Goal: Transaction & Acquisition: Purchase product/service

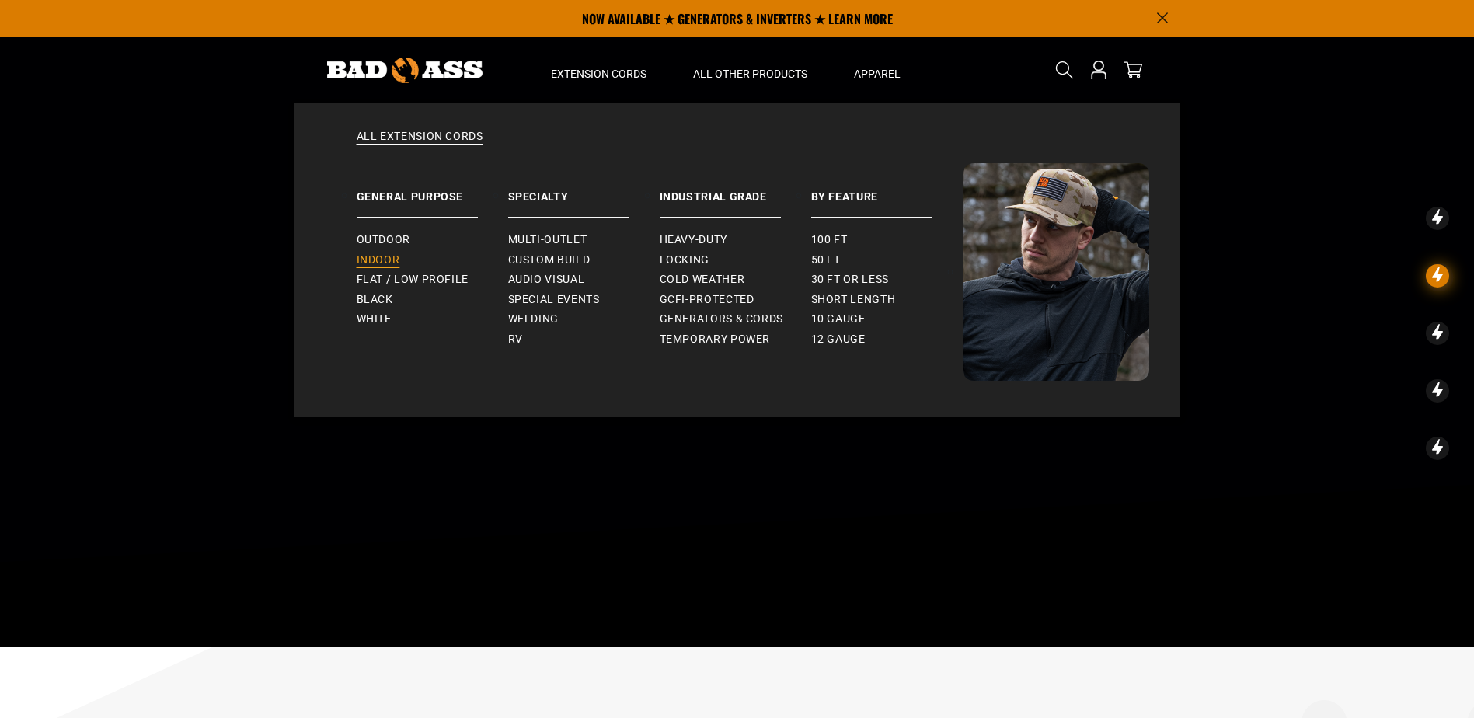
click at [375, 261] on span "Indoor" at bounding box center [379, 260] width 44 height 14
click at [386, 258] on span "Indoor" at bounding box center [379, 260] width 44 height 14
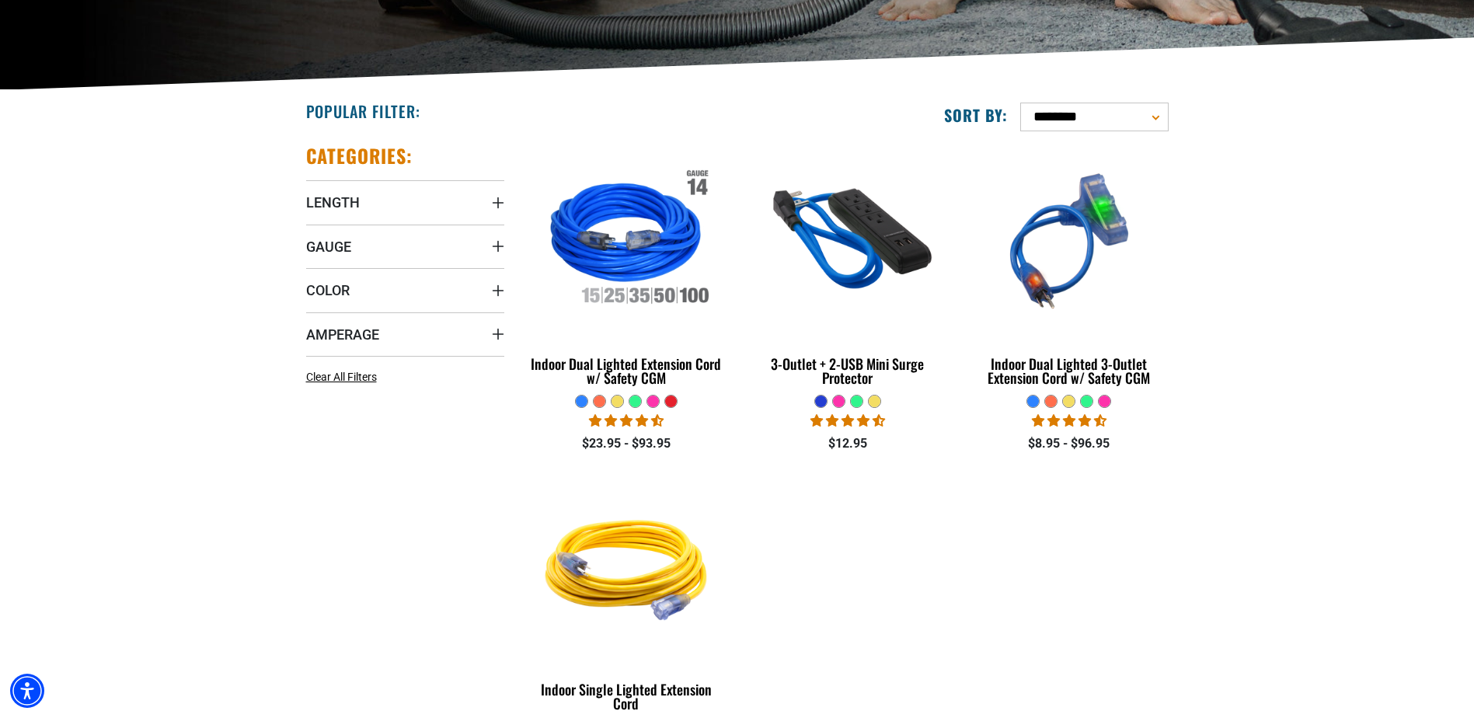
scroll to position [388, 0]
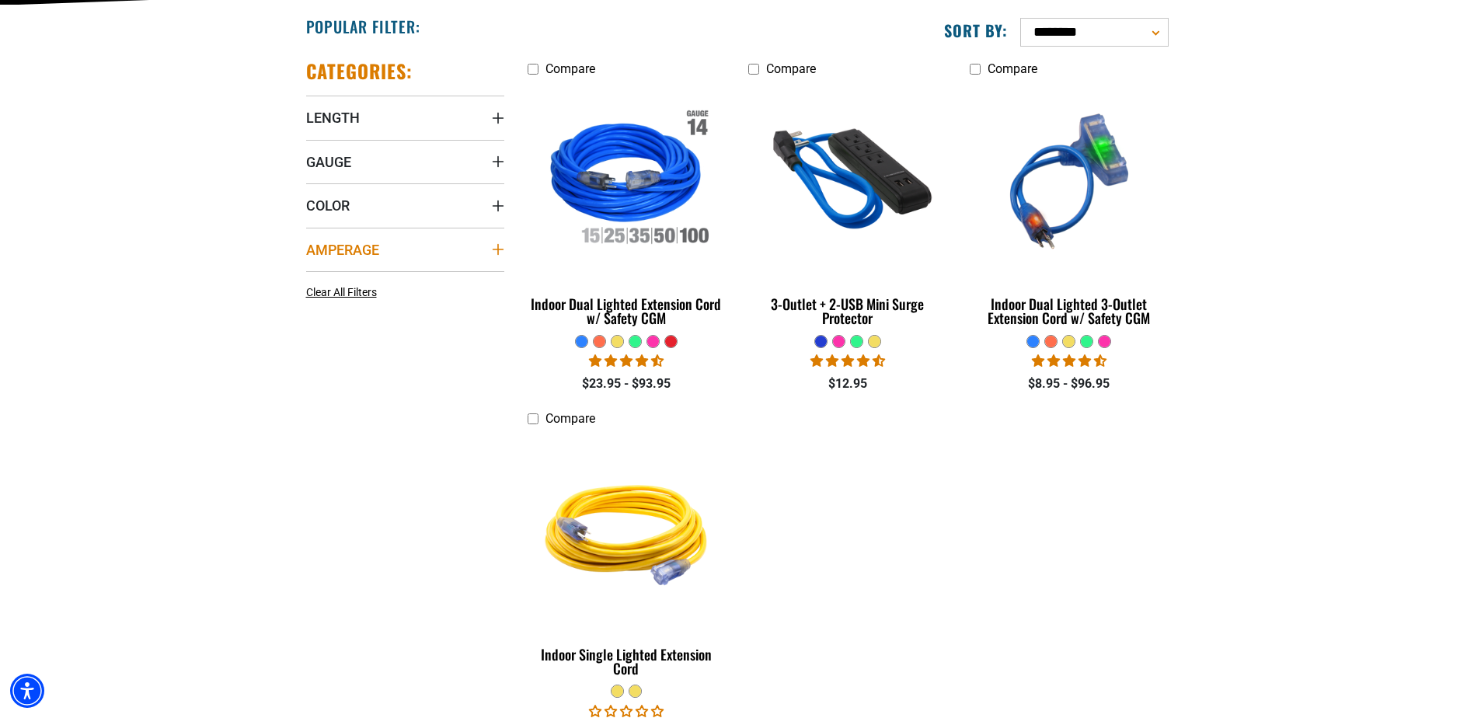
click at [478, 240] on summary "Amperage" at bounding box center [405, 250] width 198 height 44
click at [317, 279] on icon at bounding box center [312, 281] width 12 height 20
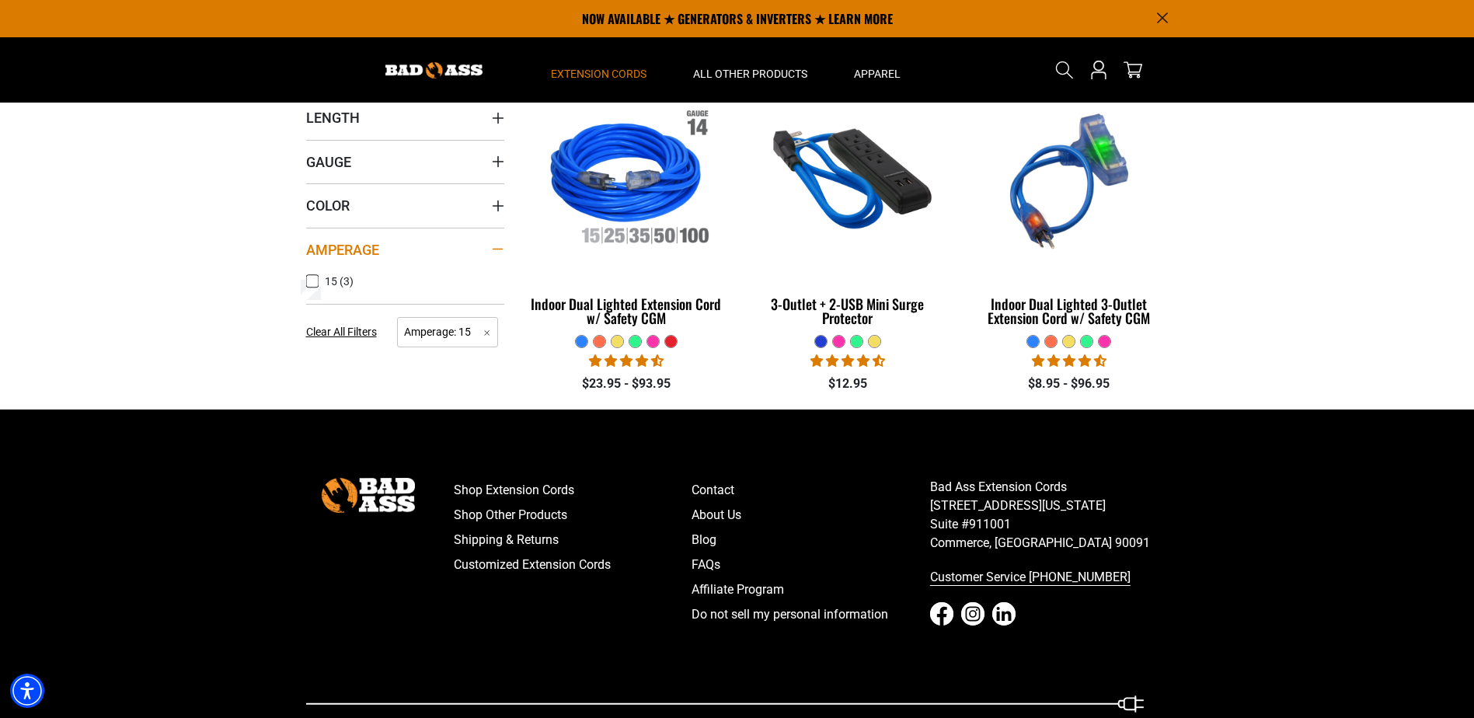
scroll to position [311, 0]
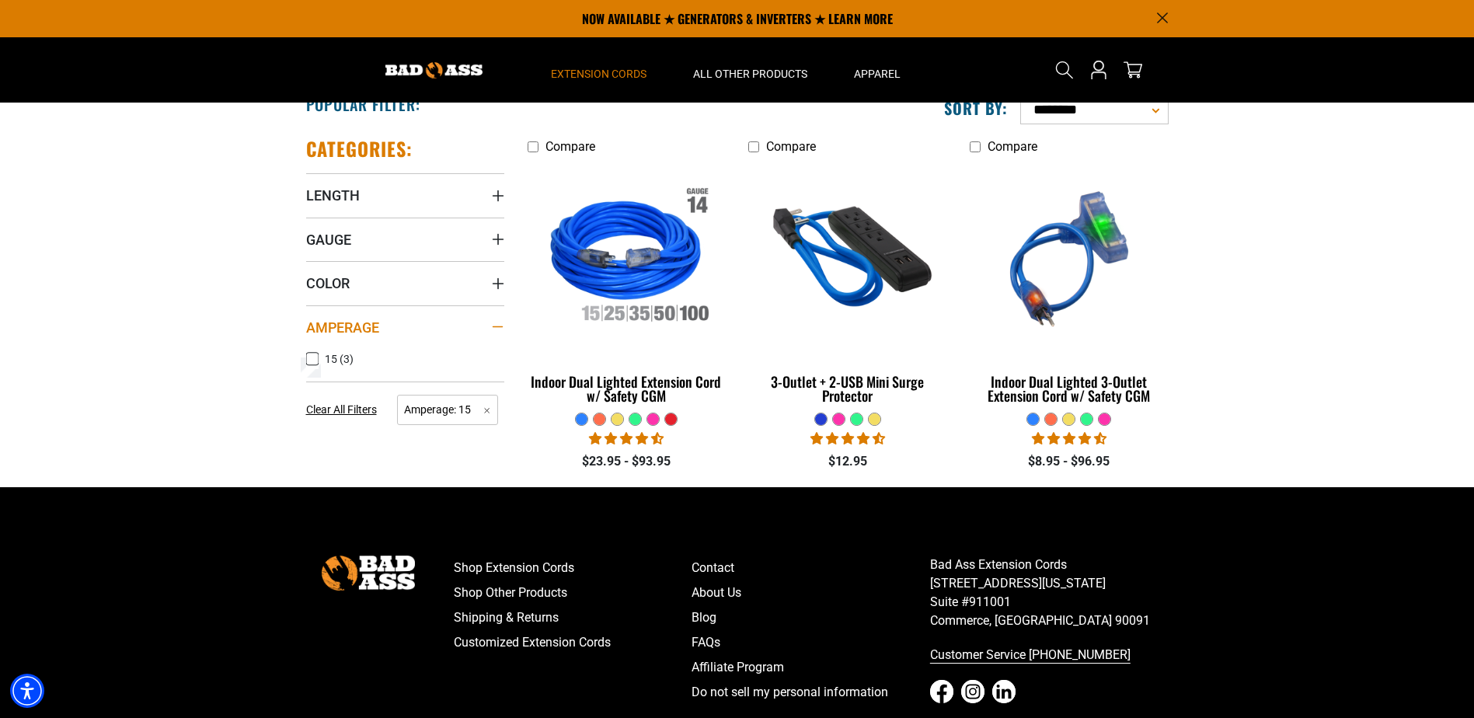
click at [463, 240] on summary "Gauge" at bounding box center [405, 240] width 198 height 44
click at [322, 275] on label "14 Gauge (2) 14 Gauge (2 products)" at bounding box center [355, 271] width 99 height 20
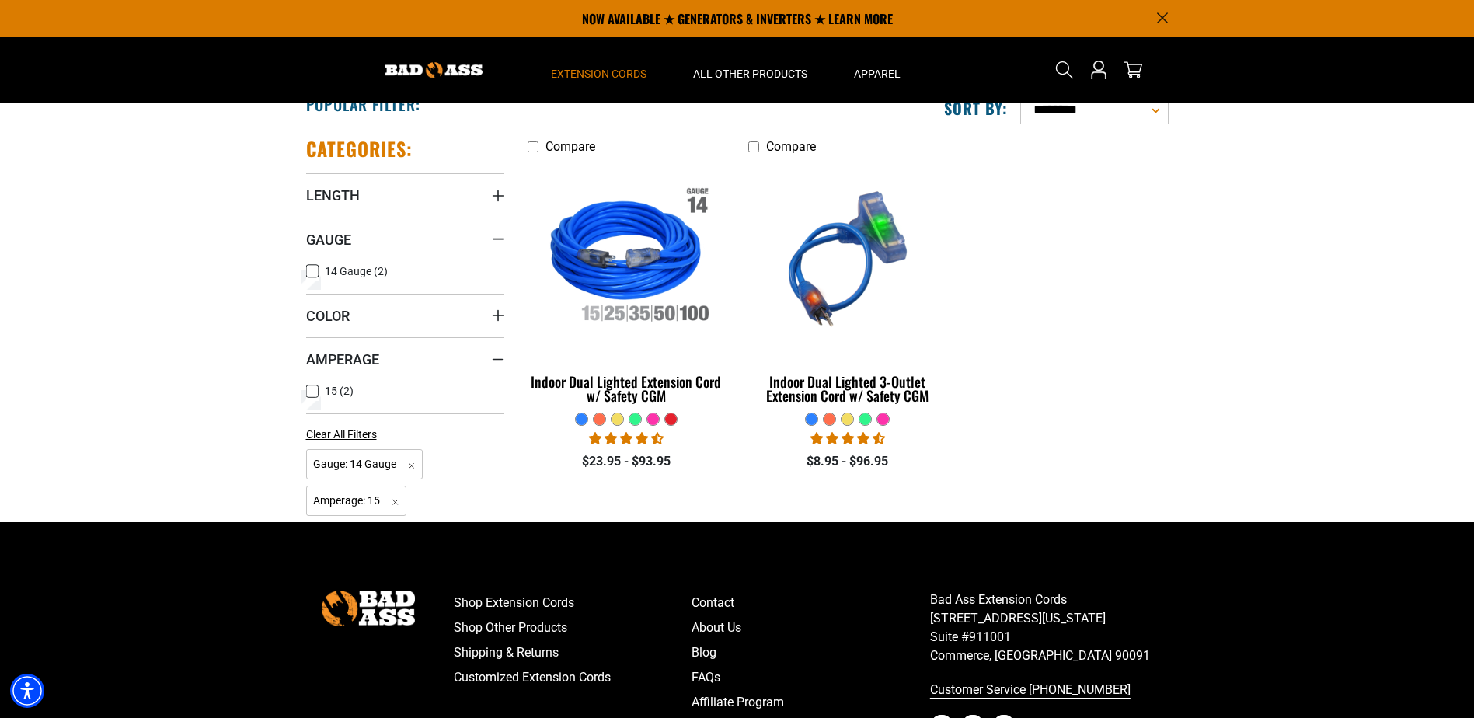
click at [1133, 279] on ul "Compare Indoor Dual Lighted Extension Cord w/ Safety CGM" at bounding box center [848, 312] width 664 height 350
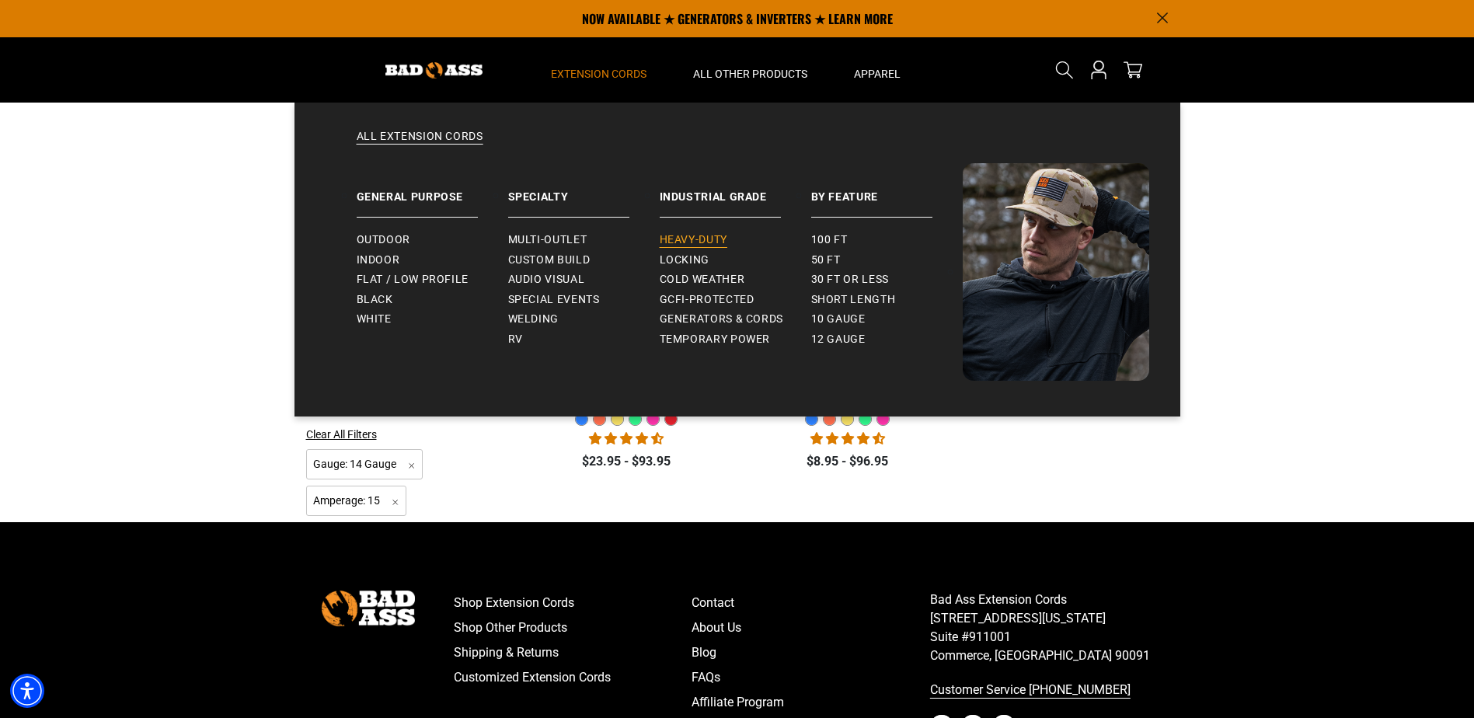
click at [689, 235] on span "Heavy-Duty" at bounding box center [694, 240] width 68 height 14
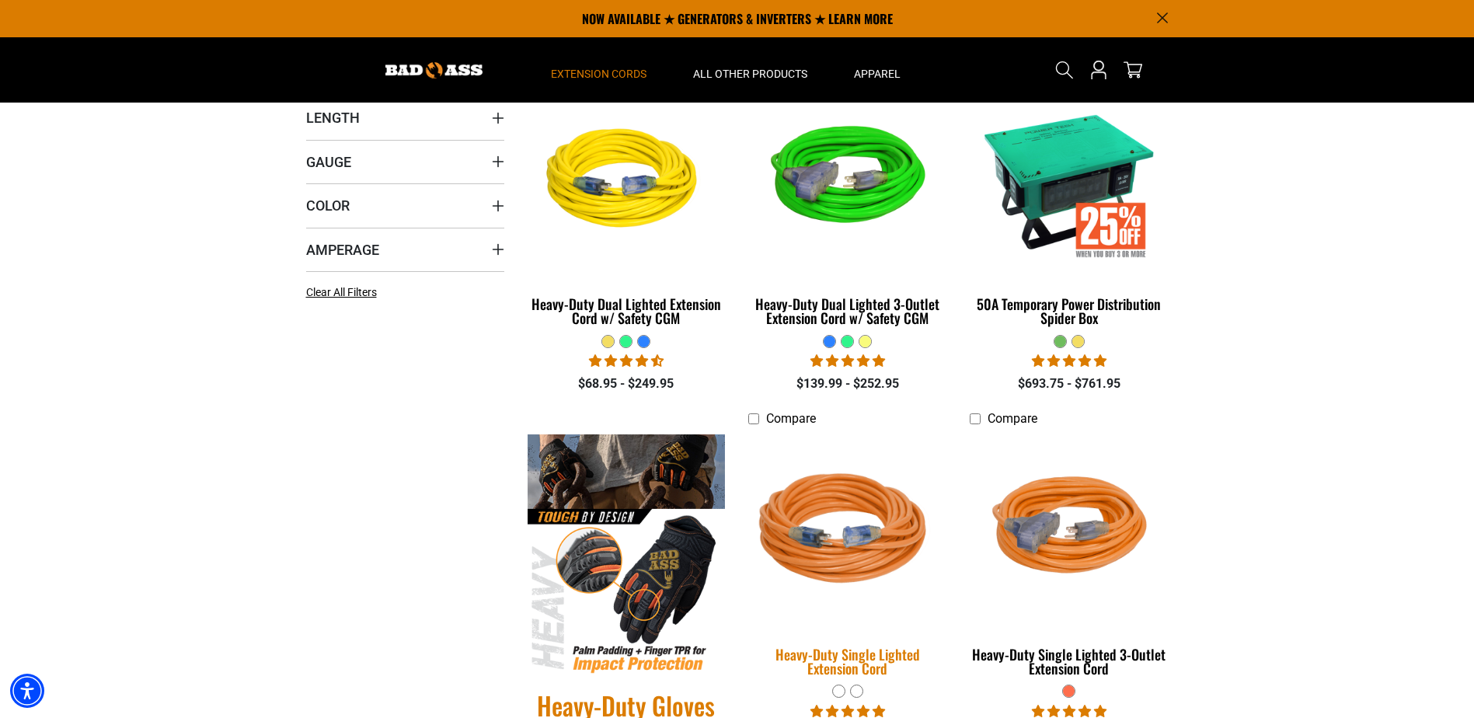
scroll to position [311, 0]
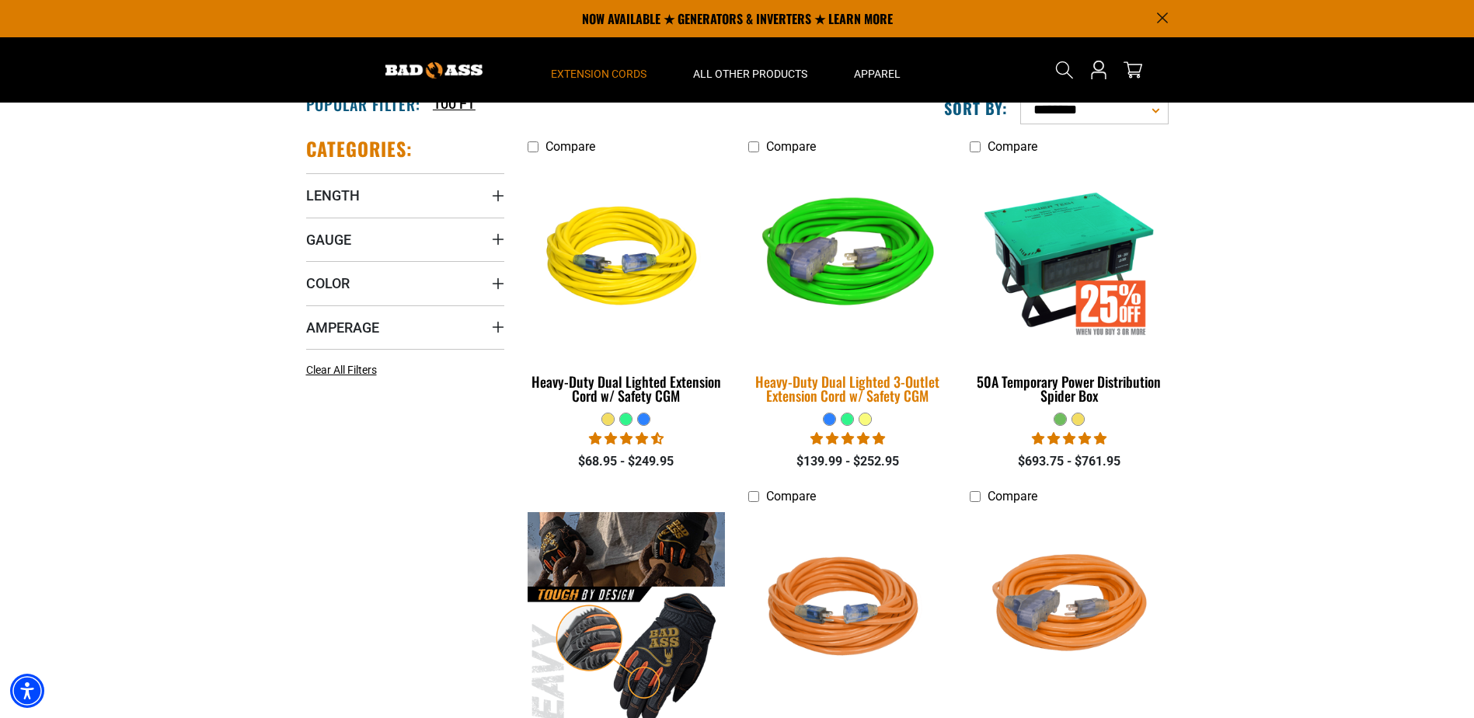
click at [841, 296] on img at bounding box center [848, 258] width 218 height 199
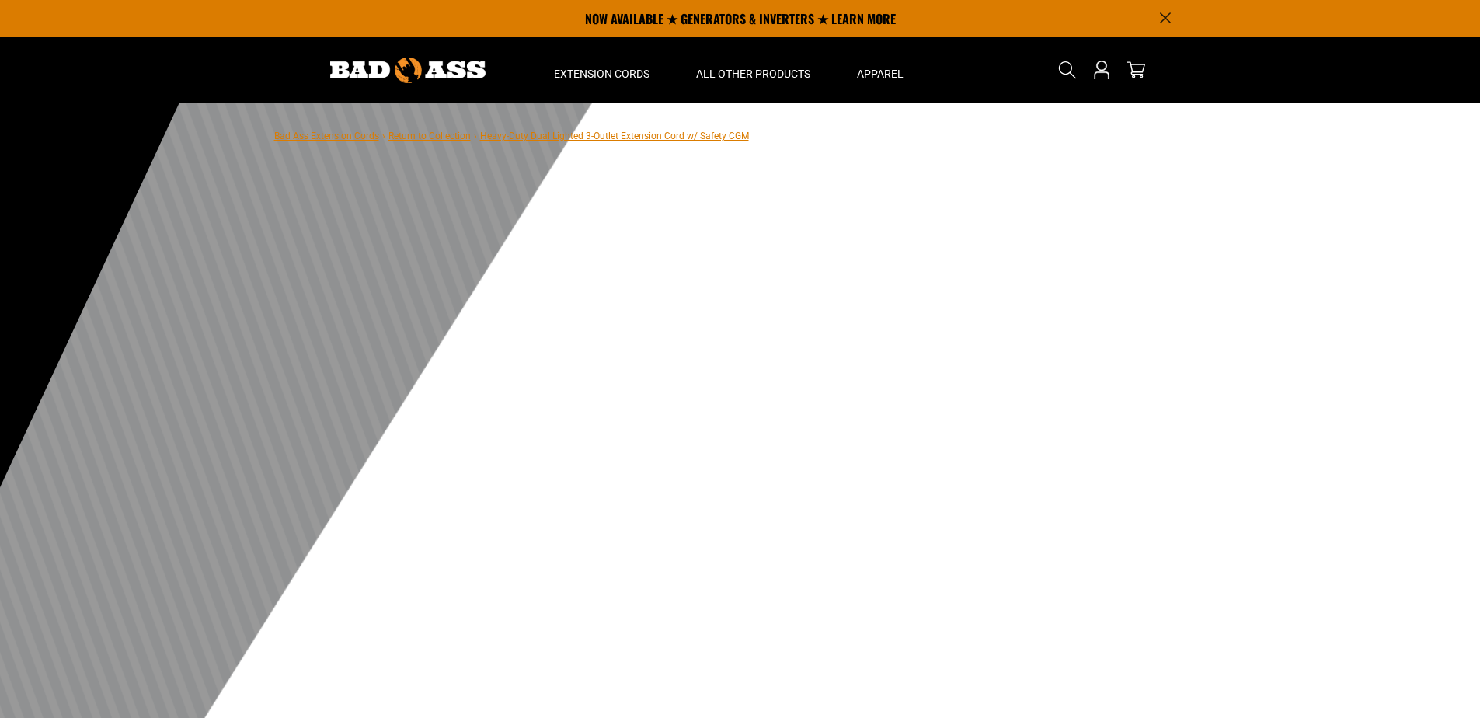
click at [668, 139] on span "Heavy-Duty Dual Lighted 3-Outlet Extension Cord w/ Safety CGM" at bounding box center [614, 136] width 269 height 11
click at [535, 132] on span "Heavy-Duty Dual Lighted 3-Outlet Extension Cord w/ Safety CGM" at bounding box center [614, 136] width 269 height 11
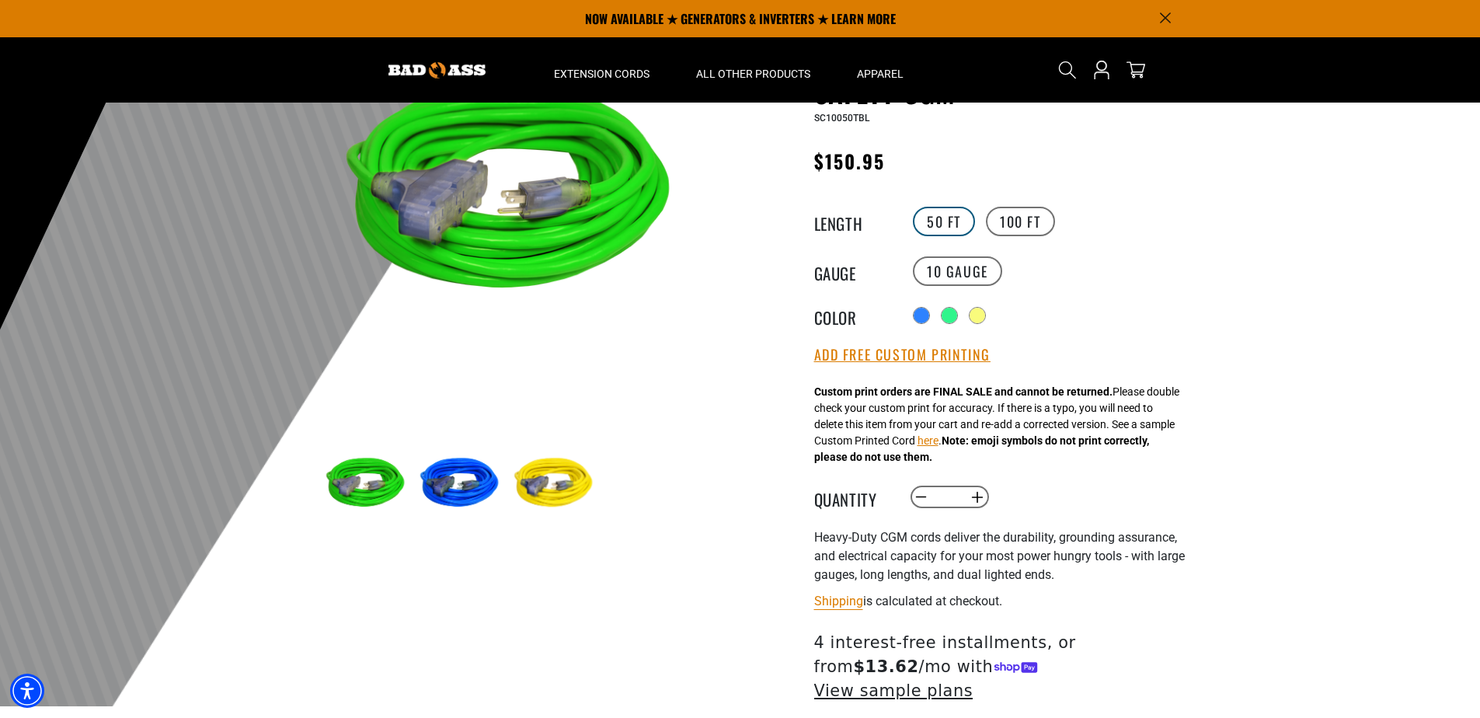
scroll to position [155, 0]
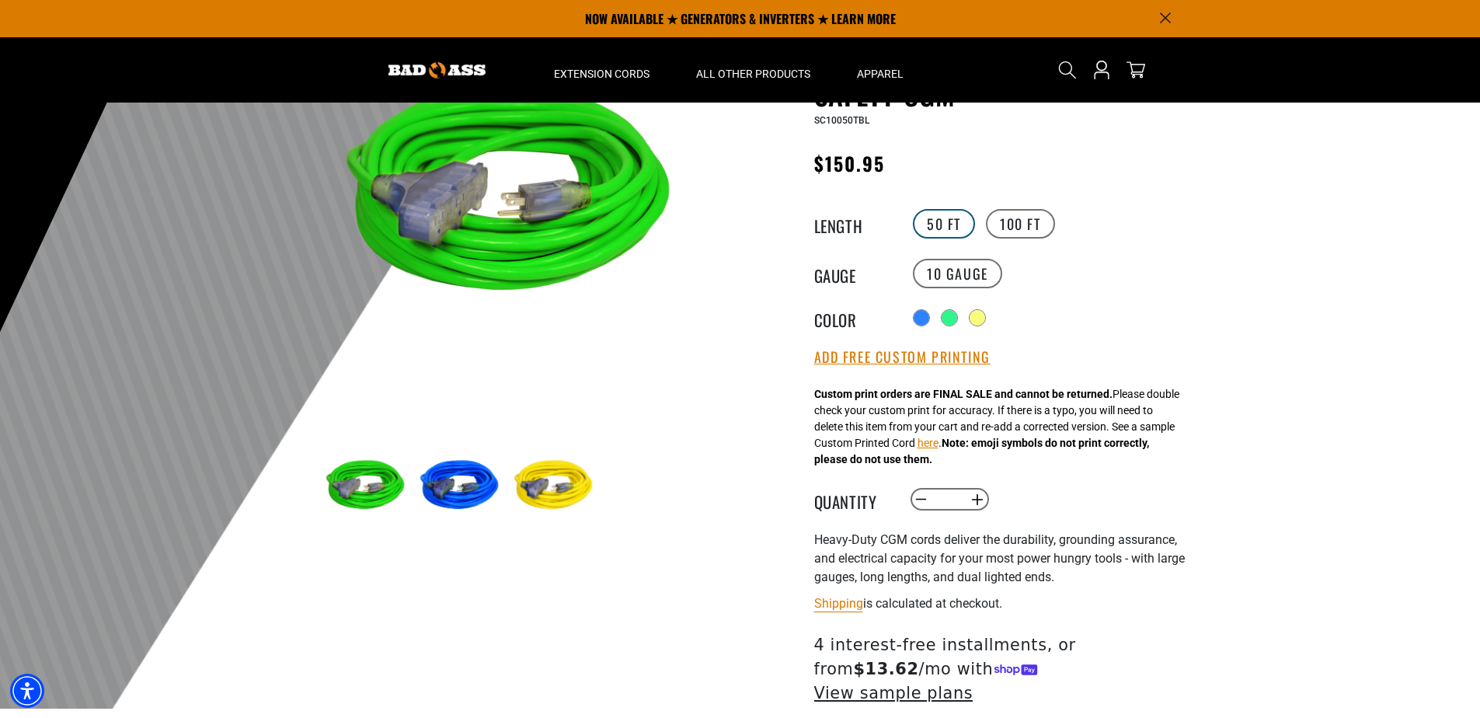
click at [951, 215] on label "50 FT" at bounding box center [944, 224] width 62 height 30
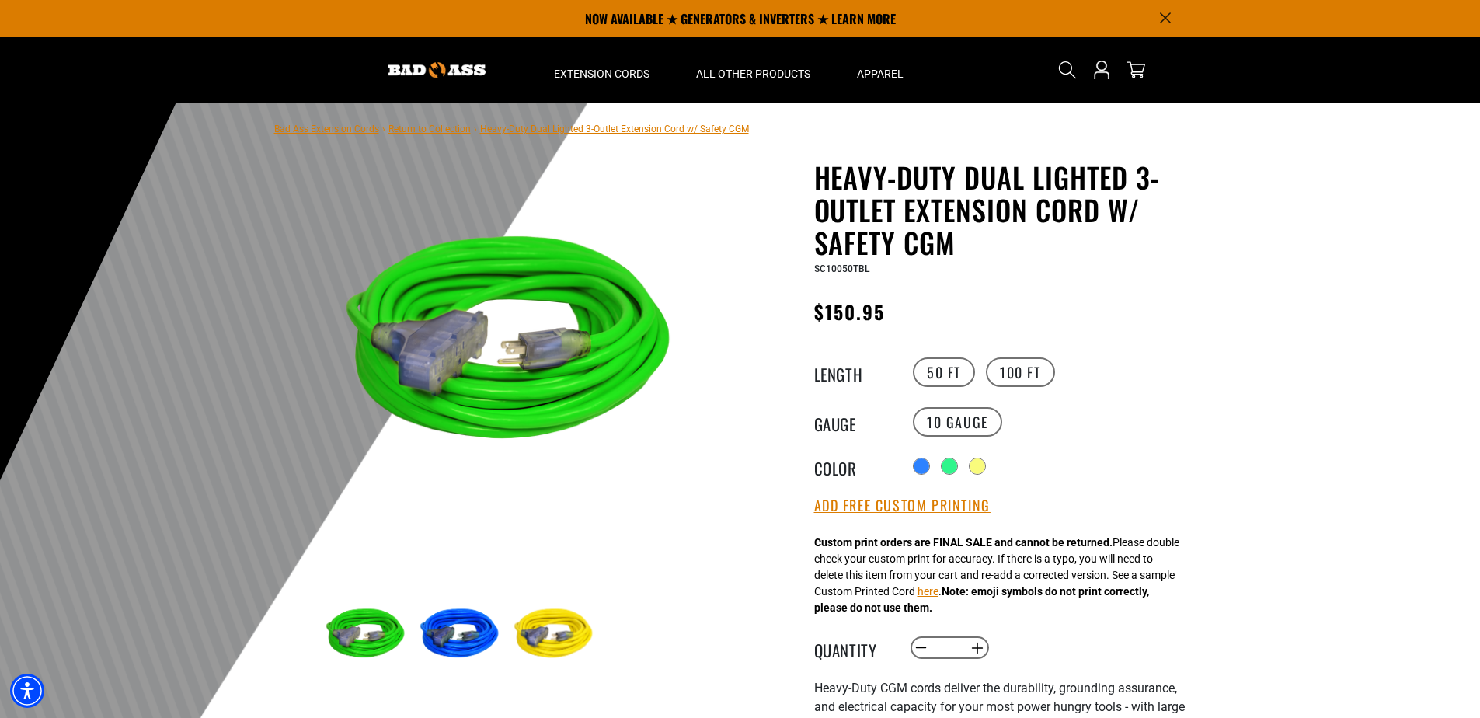
scroll to position [0, 0]
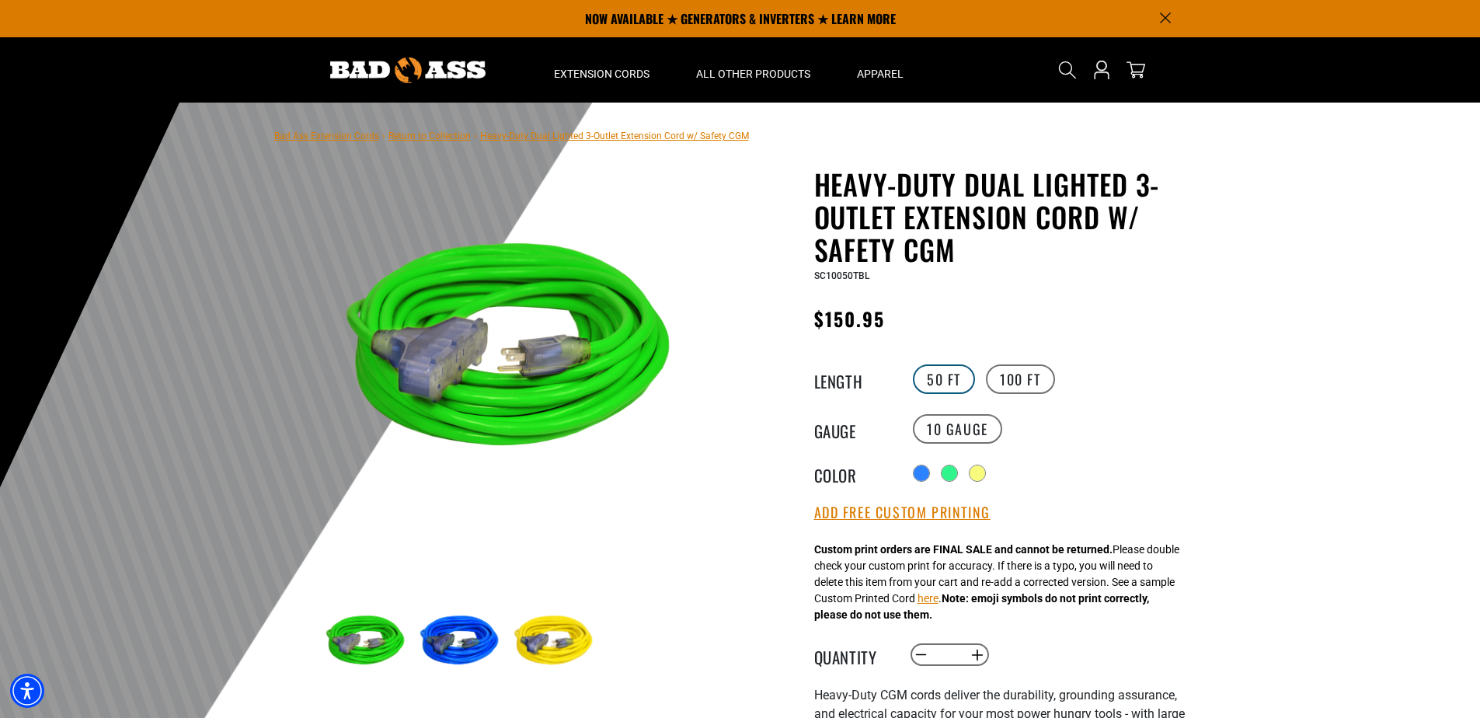
click at [941, 372] on label "50 FT" at bounding box center [944, 379] width 62 height 30
click at [955, 470] on div at bounding box center [951, 475] width 16 height 16
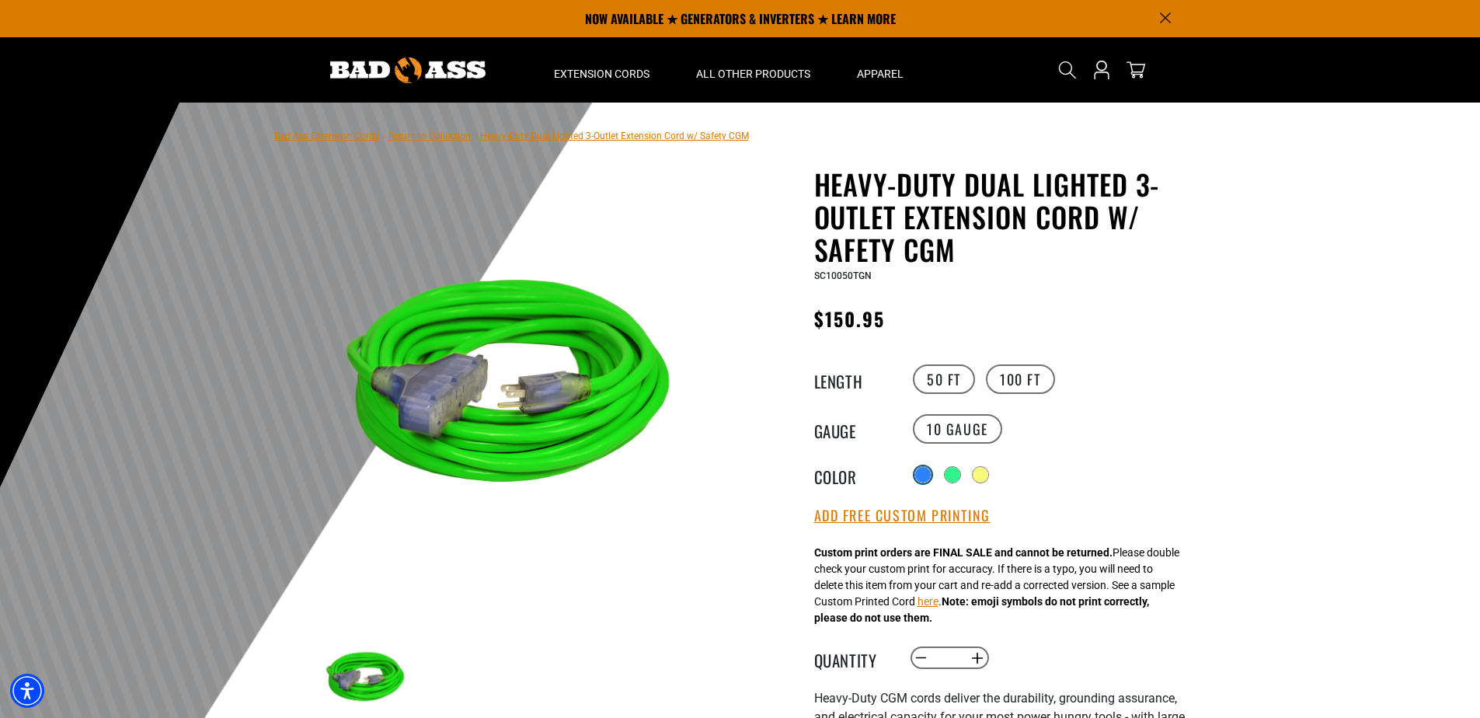
click at [922, 474] on div at bounding box center [923, 475] width 16 height 16
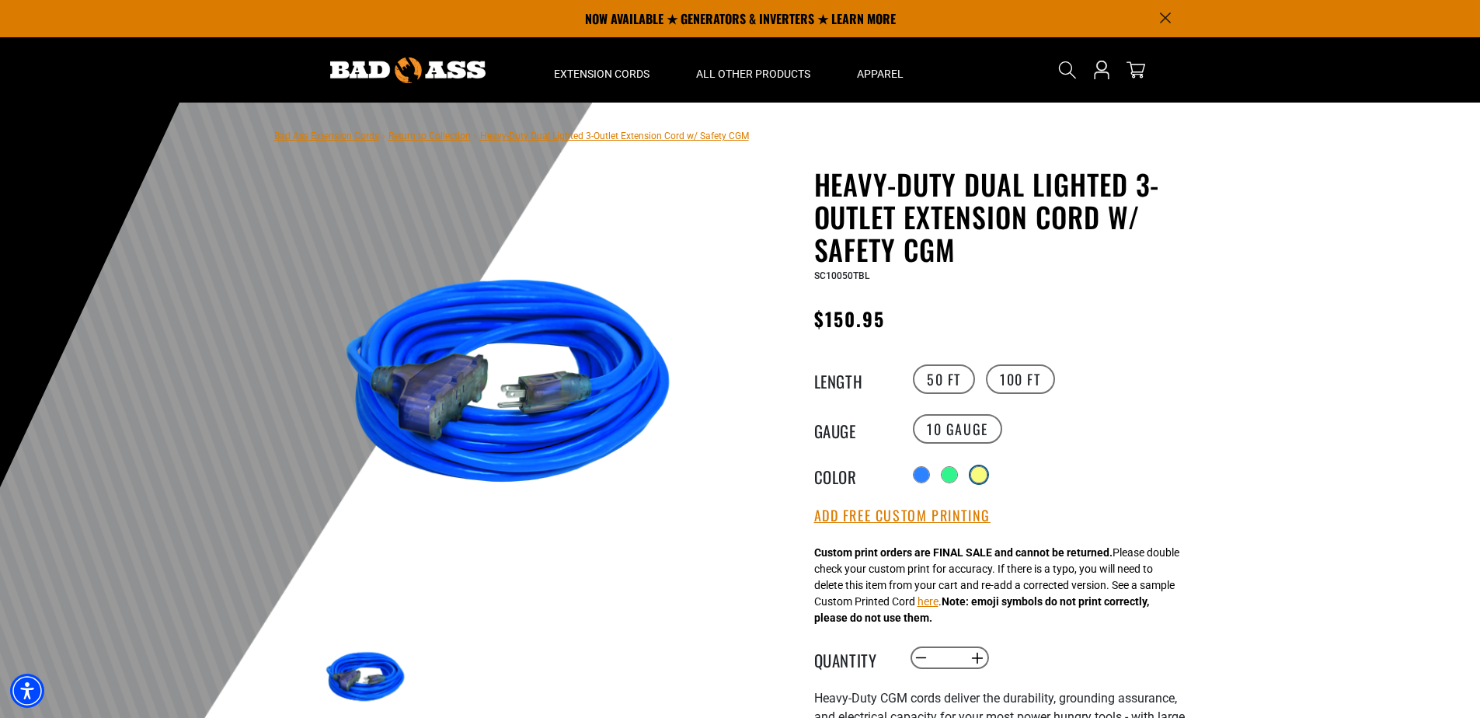
click at [984, 469] on div at bounding box center [979, 475] width 16 height 16
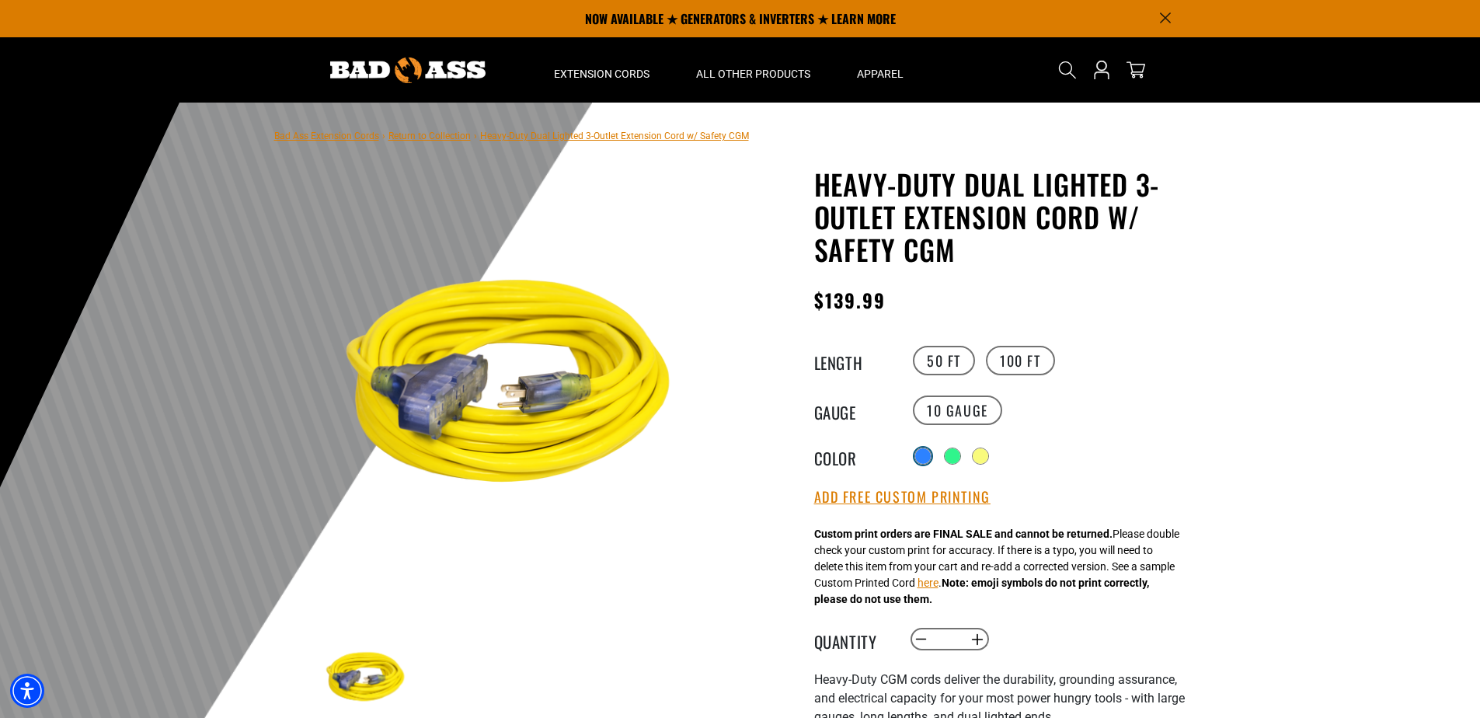
click at [922, 453] on div at bounding box center [923, 456] width 16 height 16
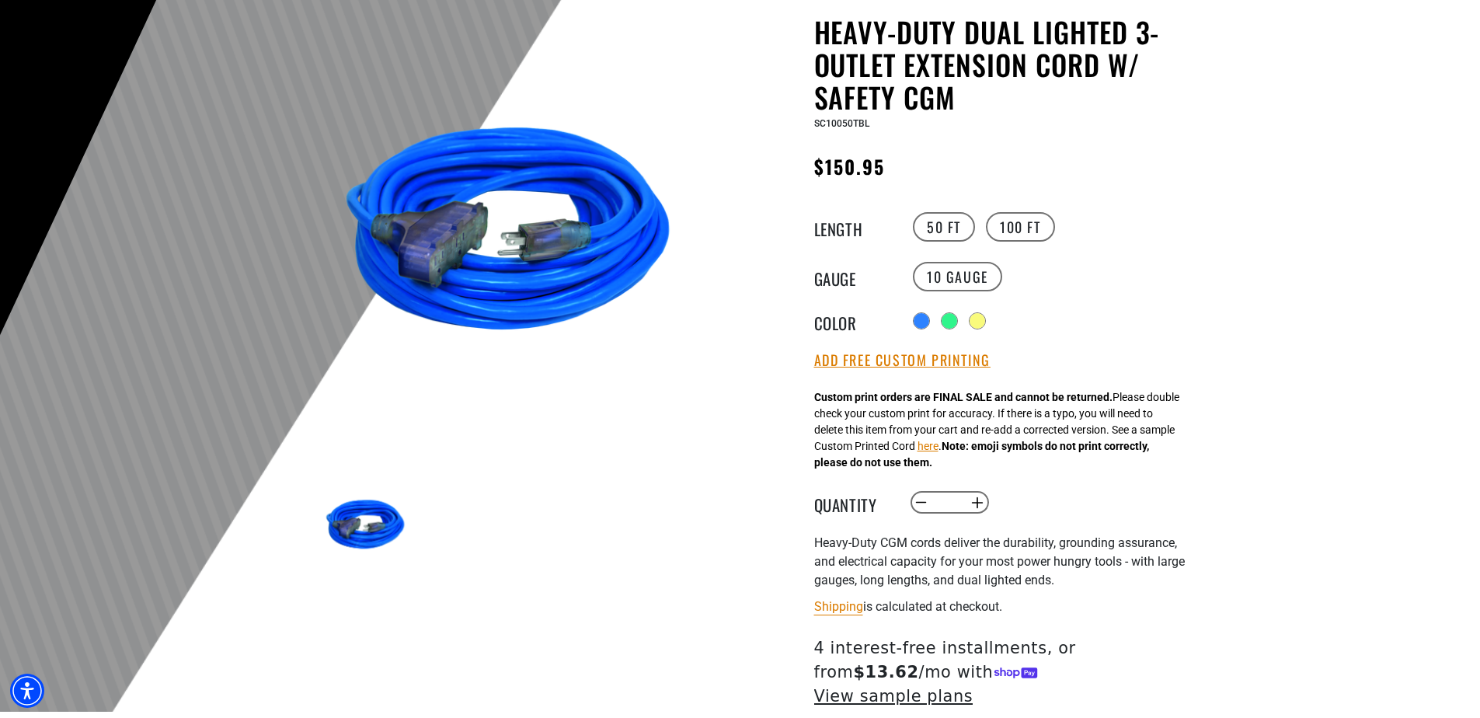
scroll to position [155, 0]
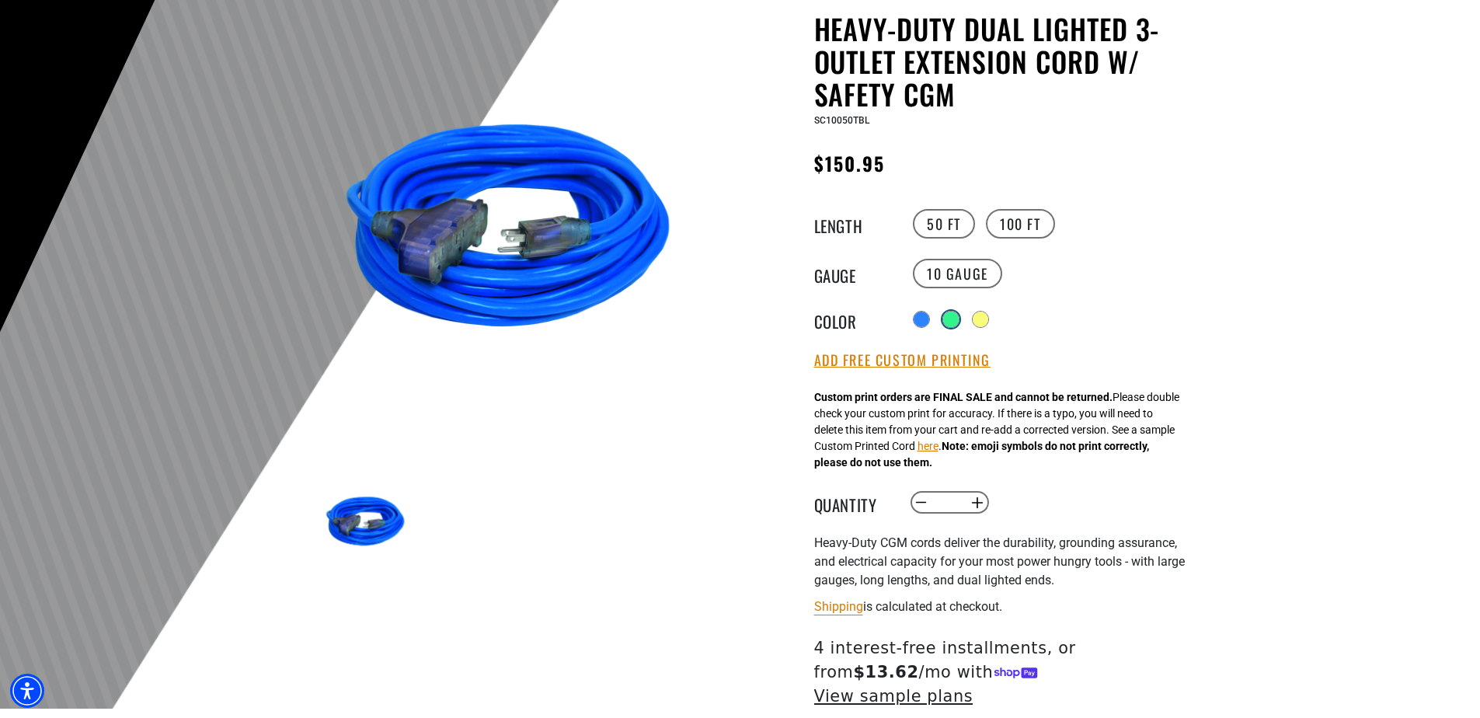
click at [954, 312] on div at bounding box center [951, 320] width 16 height 16
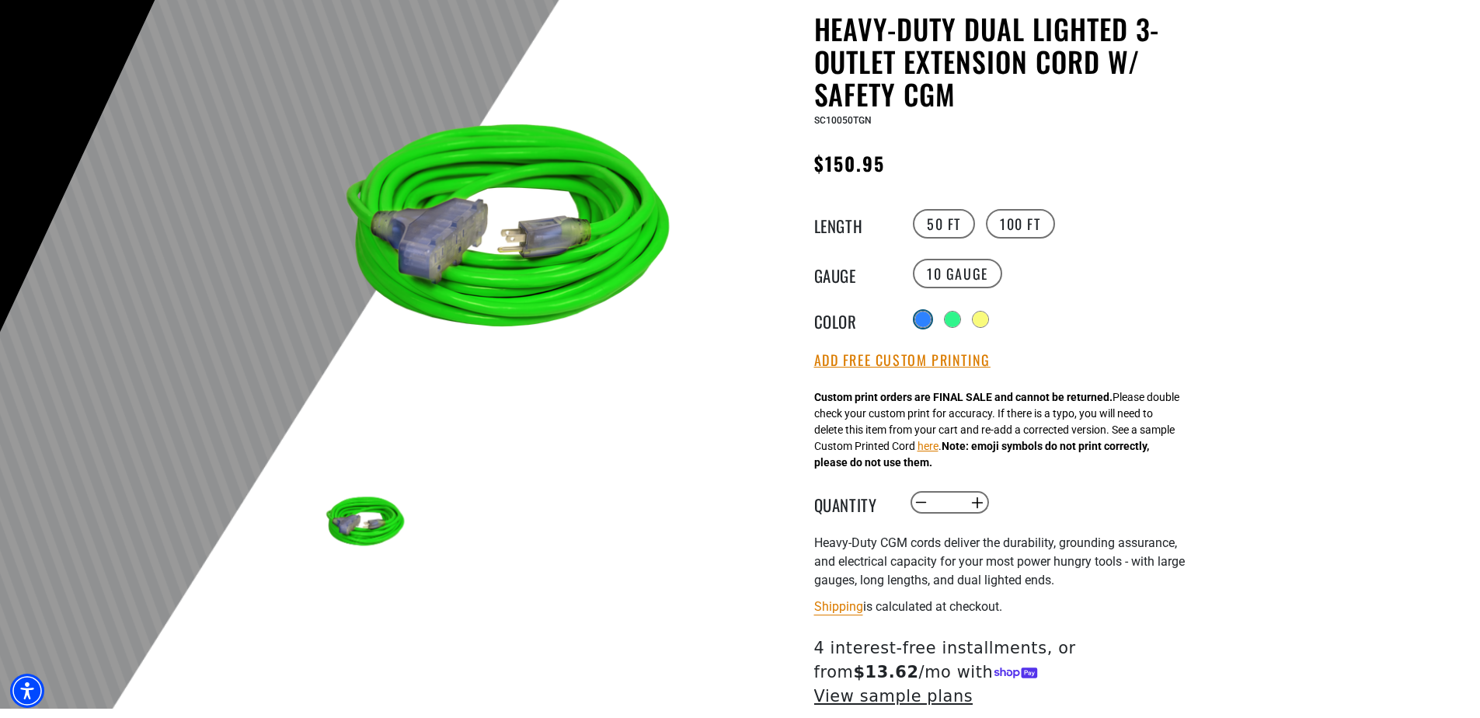
click at [922, 315] on div at bounding box center [923, 320] width 16 height 16
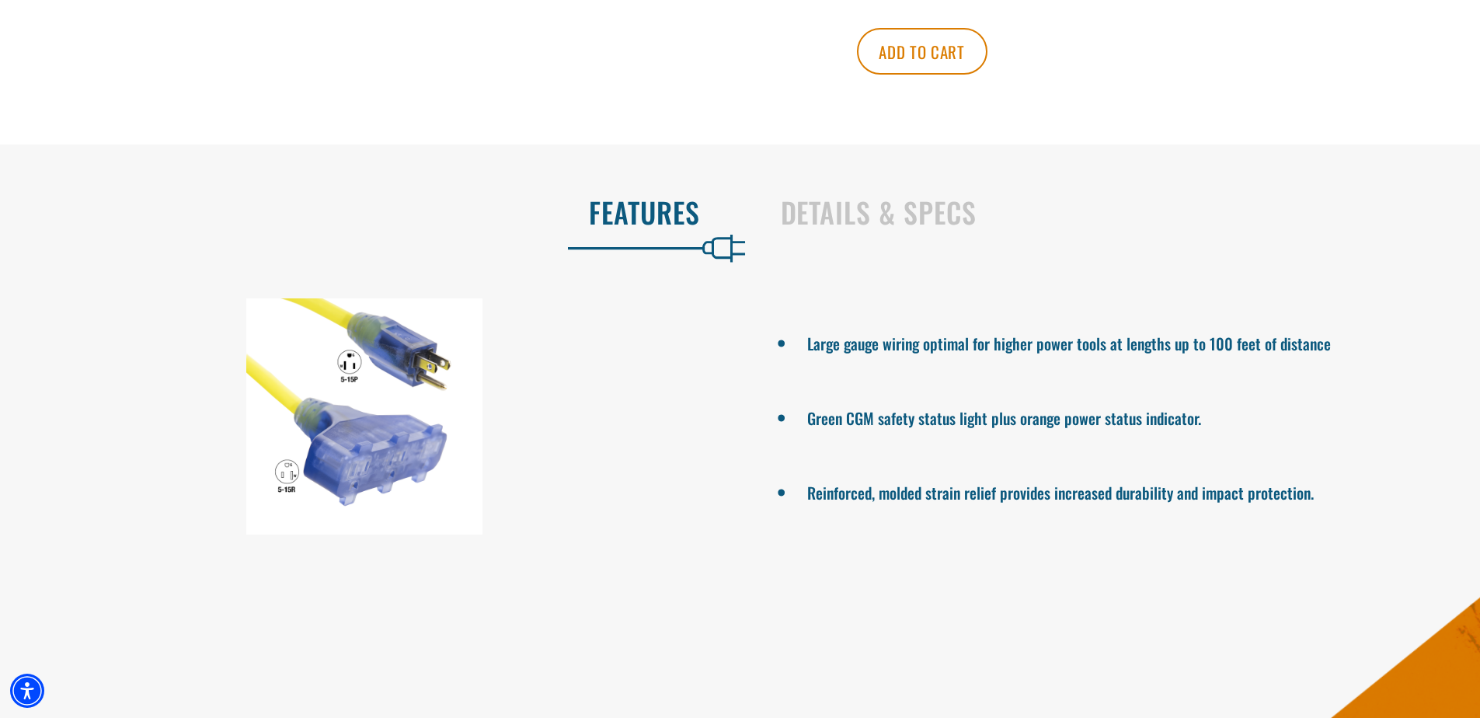
scroll to position [932, 0]
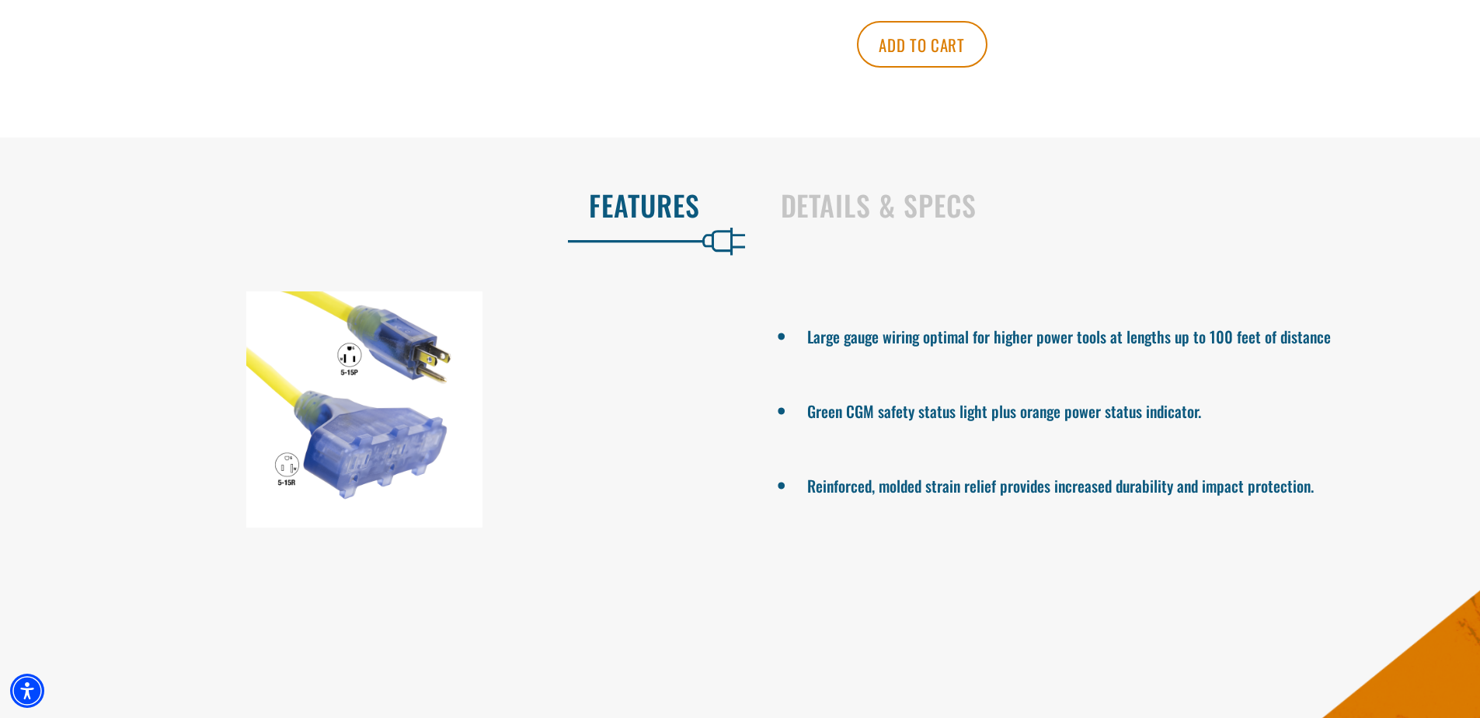
click at [678, 366] on div at bounding box center [364, 409] width 729 height 236
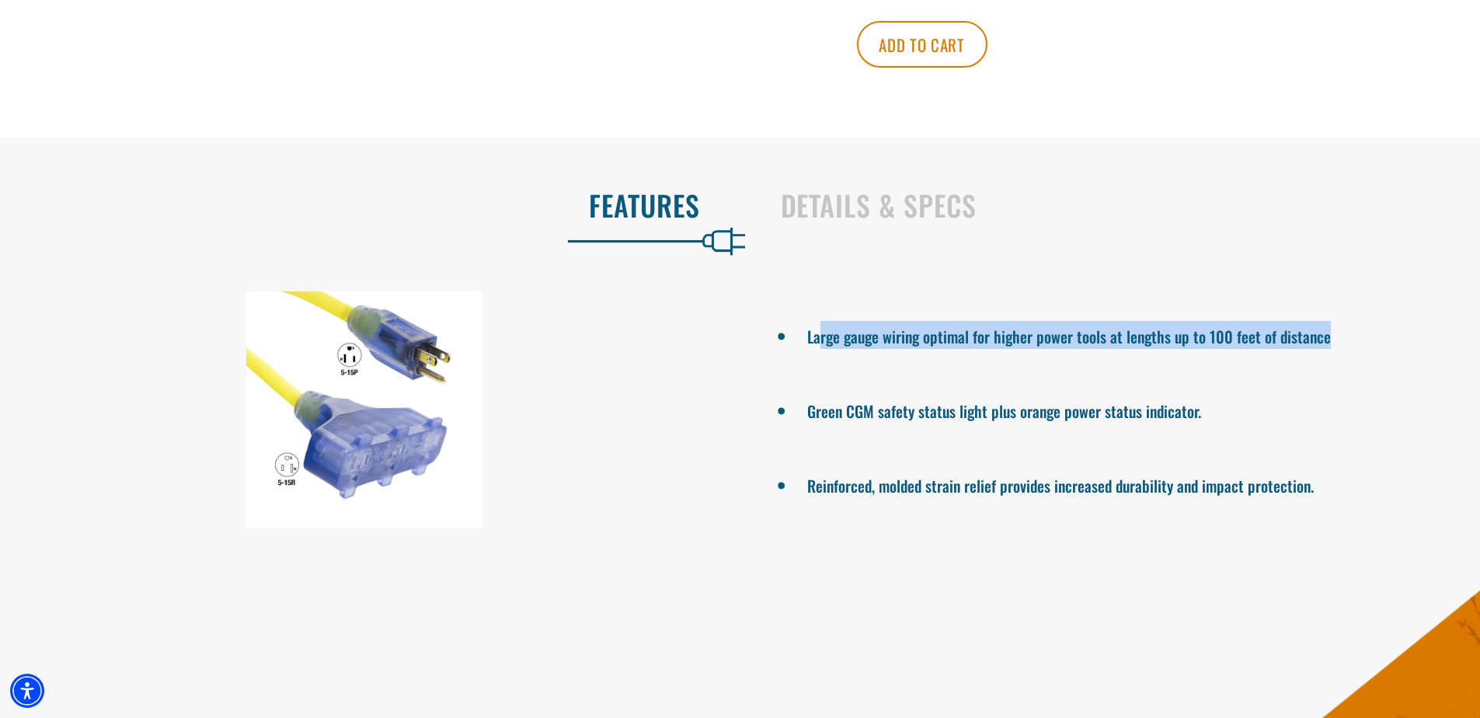
drag, startPoint x: 817, startPoint y: 322, endPoint x: 1344, endPoint y: 319, distance: 526.8
click at [1344, 321] on li "Large gauge wiring optimal for higher power tools at lengths up to 100 feet of …" at bounding box center [1117, 335] width 620 height 28
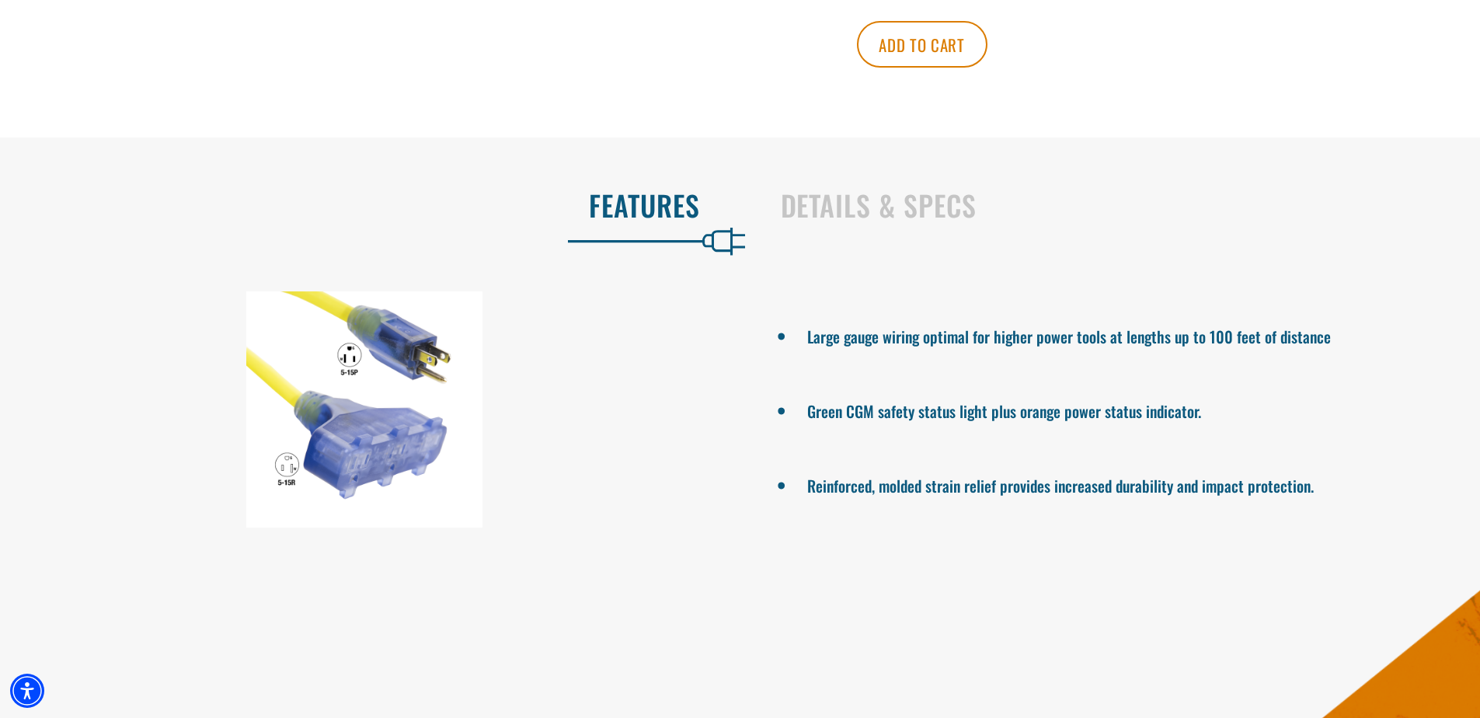
click at [1215, 352] on ul "Large gauge wiring optimal for higher power tools at lengths up to 100 feet of …" at bounding box center [1116, 409] width 729 height 236
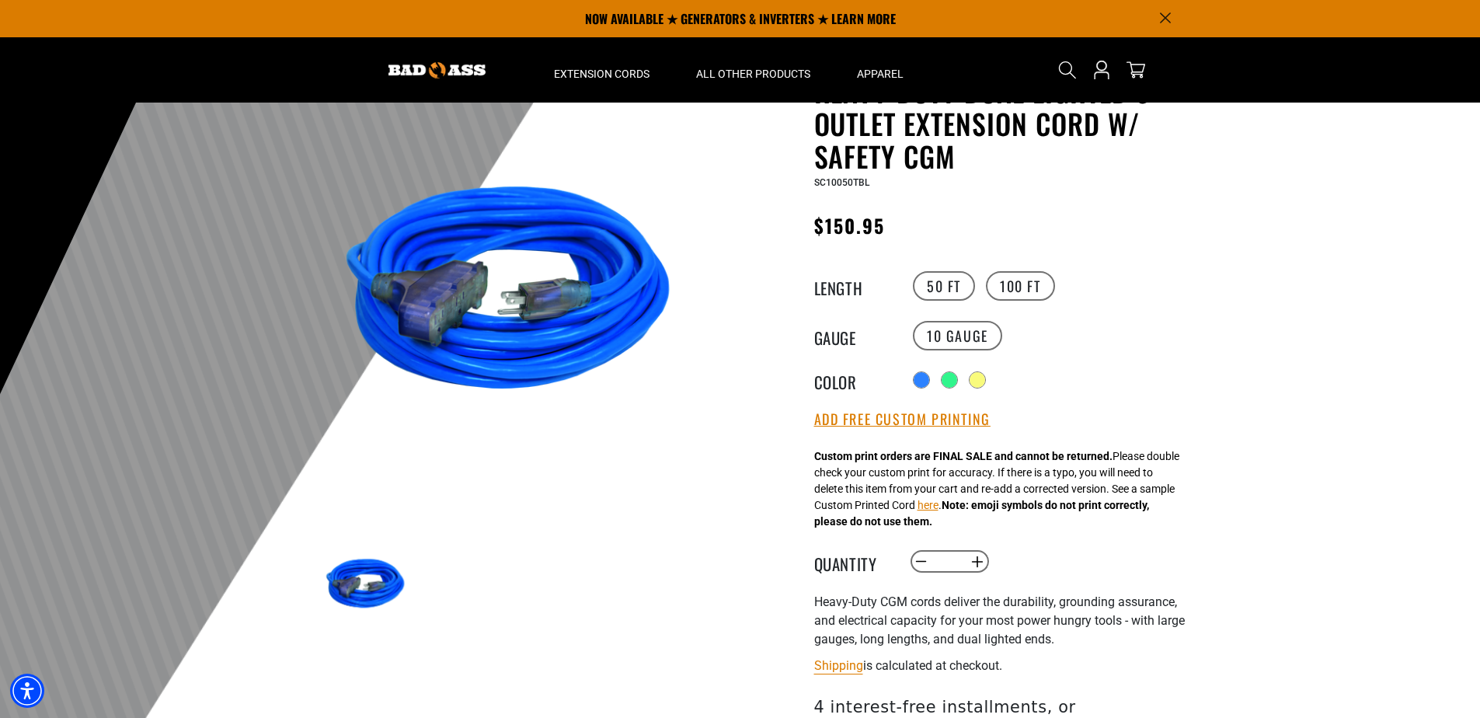
scroll to position [0, 0]
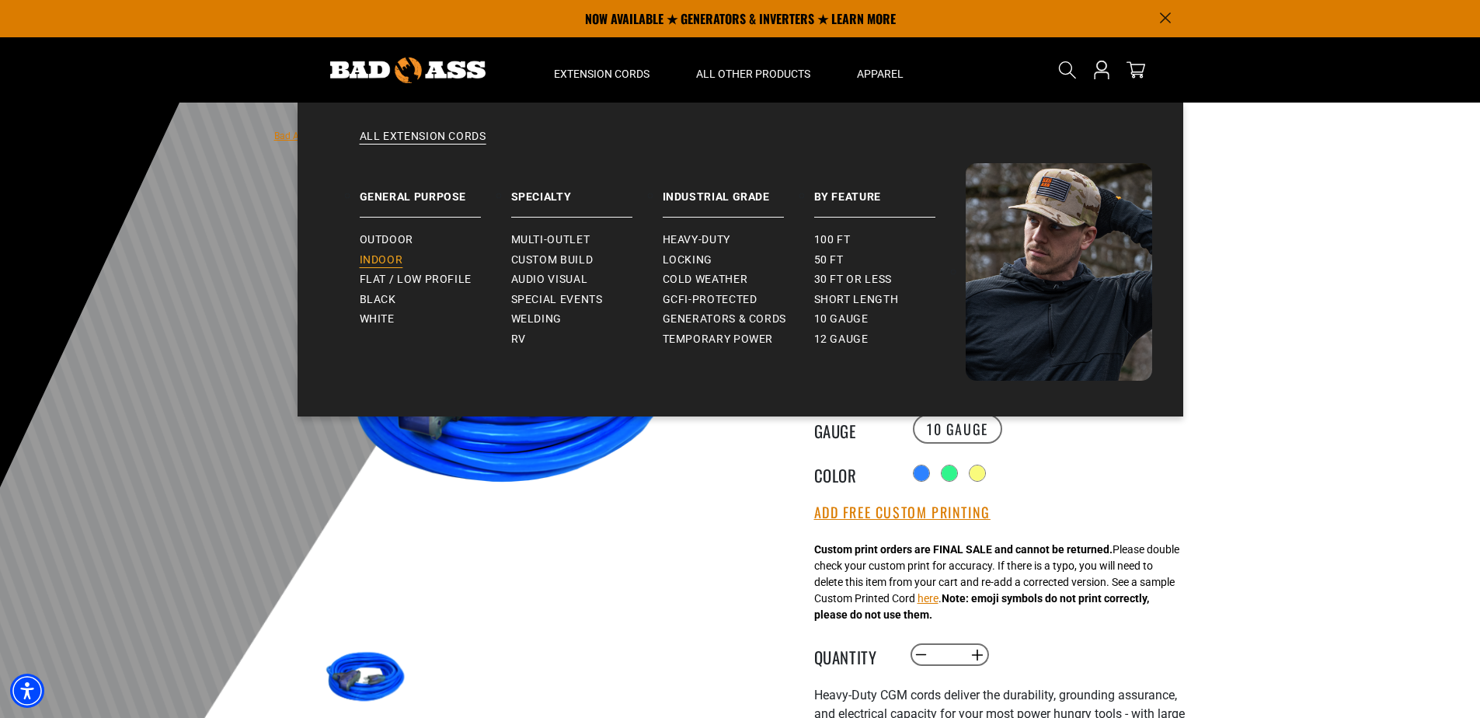
click at [392, 253] on span "Indoor" at bounding box center [382, 260] width 44 height 14
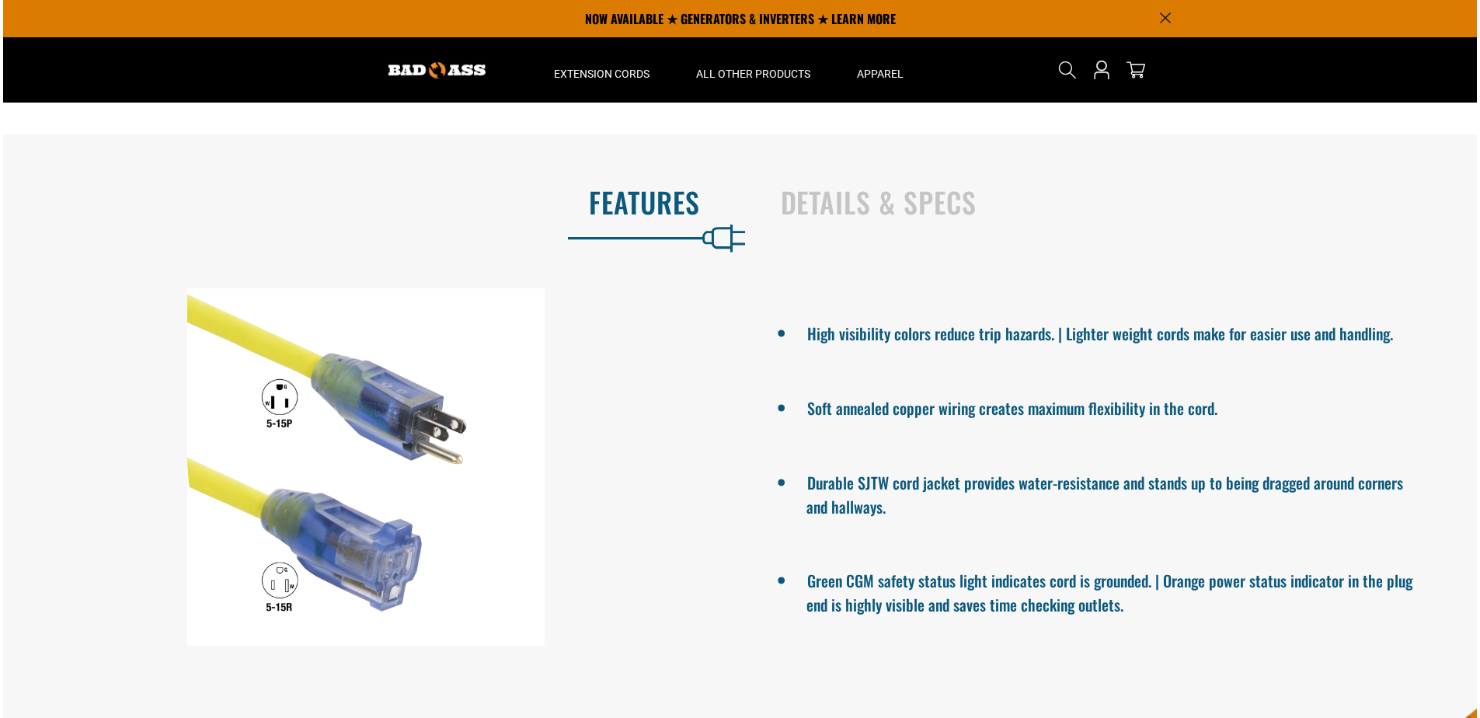
scroll to position [932, 0]
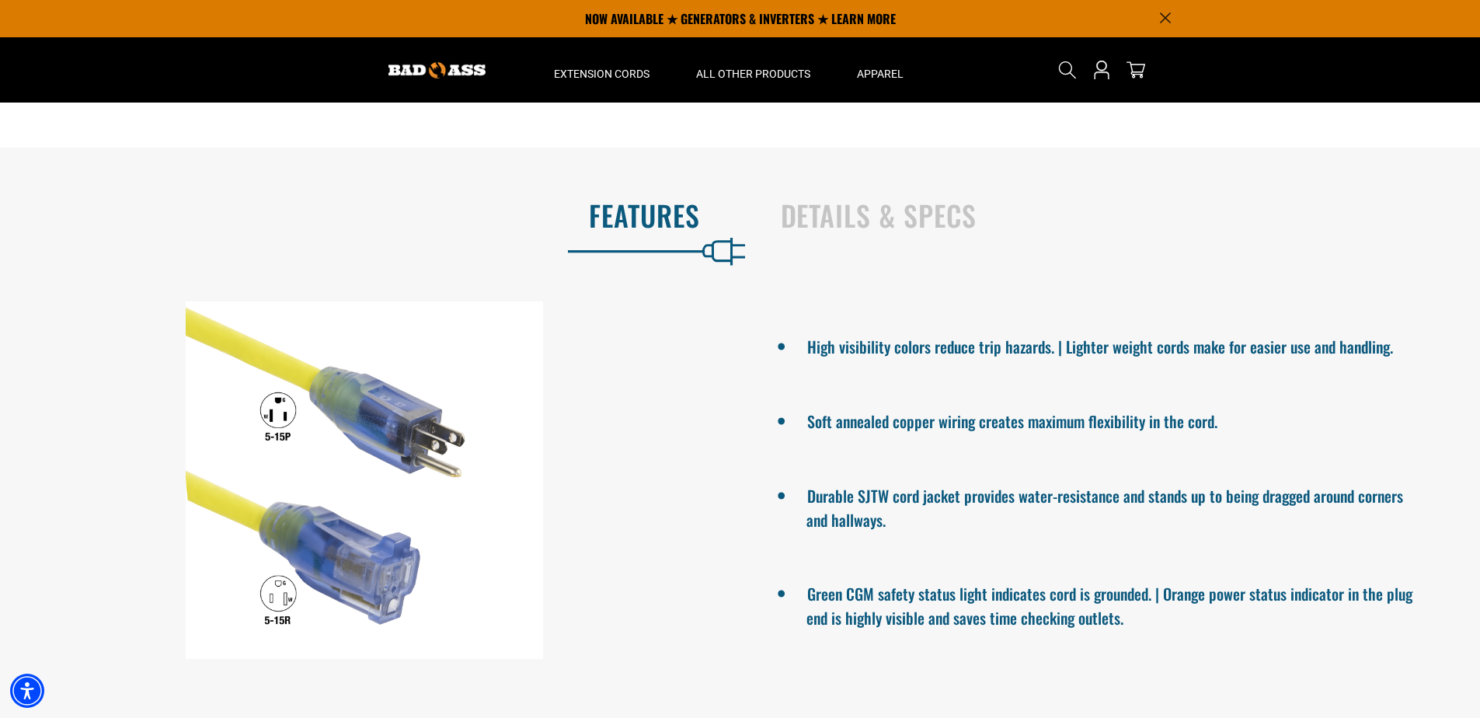
click at [649, 313] on div "High visibility colors reduce trip hazards. | Lighter weight cords make for eas…" at bounding box center [740, 480] width 1480 height 382
